Goal: Task Accomplishment & Management: Use online tool/utility

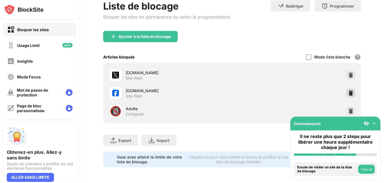
click at [347, 92] on div at bounding box center [351, 93] width 9 height 9
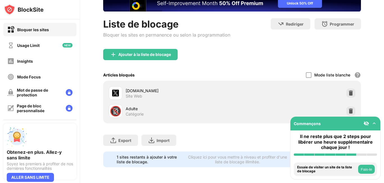
click at [151, 44] on div "Liste de blocage Bloquer les sites en permanence ou selon la programmation" at bounding box center [166, 33] width 127 height 31
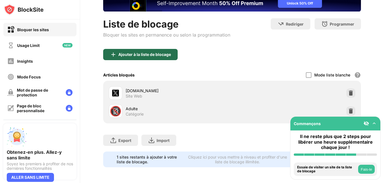
click at [152, 52] on div "Ajouter à la liste de blocage" at bounding box center [144, 54] width 53 height 5
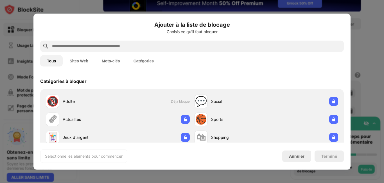
drag, startPoint x: 74, startPoint y: 69, endPoint x: 76, endPoint y: 66, distance: 3.7
click at [74, 69] on div "Tous Sites Web Mots-clés Catégories" at bounding box center [192, 61] width 304 height 18
click at [78, 64] on button "Sites Web" at bounding box center [79, 60] width 32 height 11
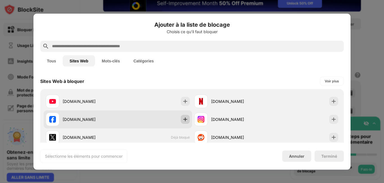
click at [185, 119] on img at bounding box center [186, 119] width 6 height 6
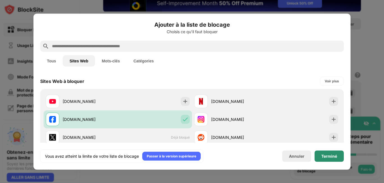
click at [334, 157] on div "Terminé" at bounding box center [330, 156] width 16 height 5
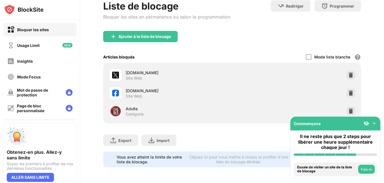
scroll to position [63, 0]
